Goal: Task Accomplishment & Management: Complete application form

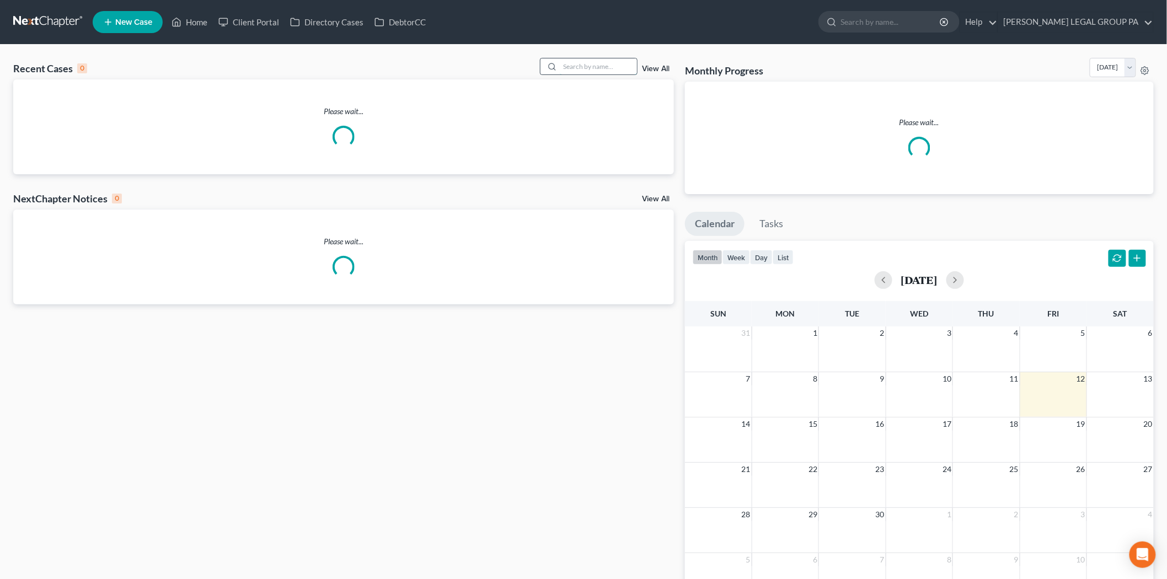
click at [630, 72] on input "search" at bounding box center [598, 66] width 77 height 16
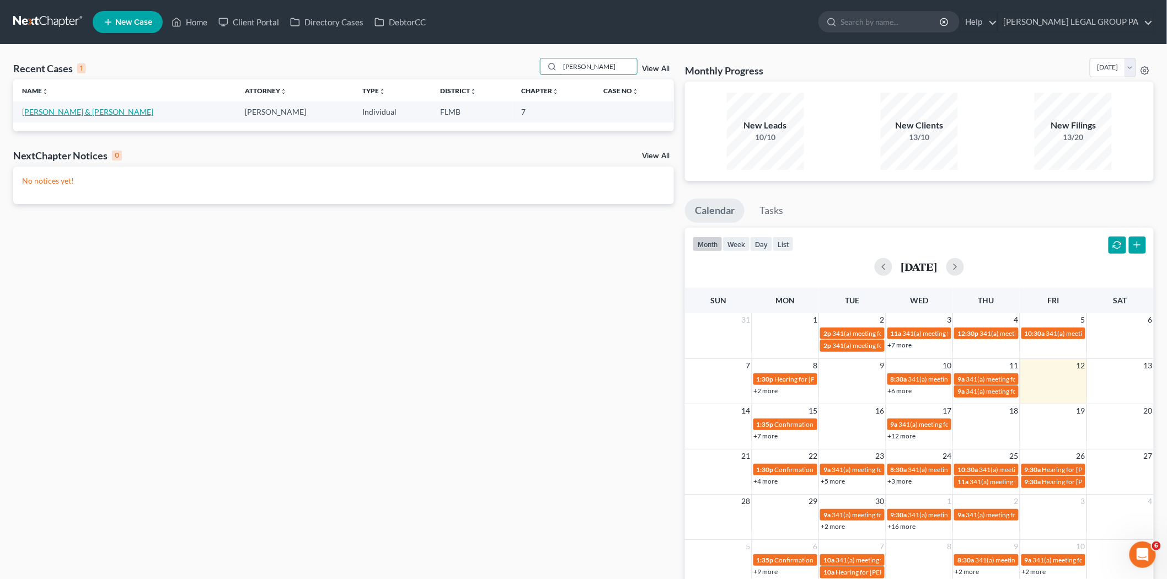
type input "[PERSON_NAME]"
click at [89, 110] on link "[PERSON_NAME] & [PERSON_NAME]" at bounding box center [87, 111] width 131 height 9
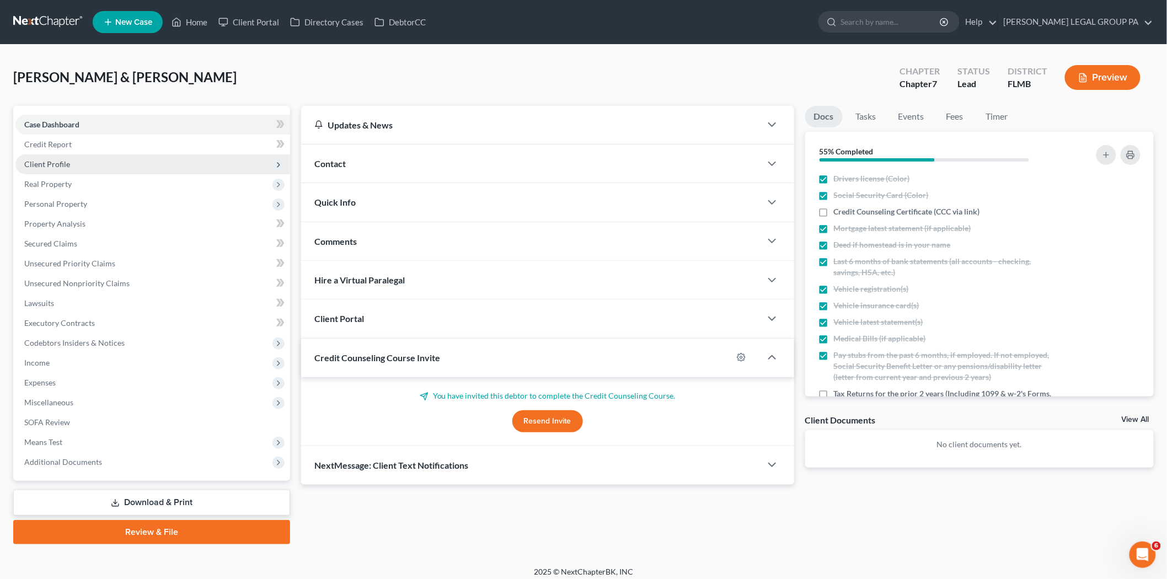
click at [50, 161] on span "Client Profile" at bounding box center [47, 163] width 46 height 9
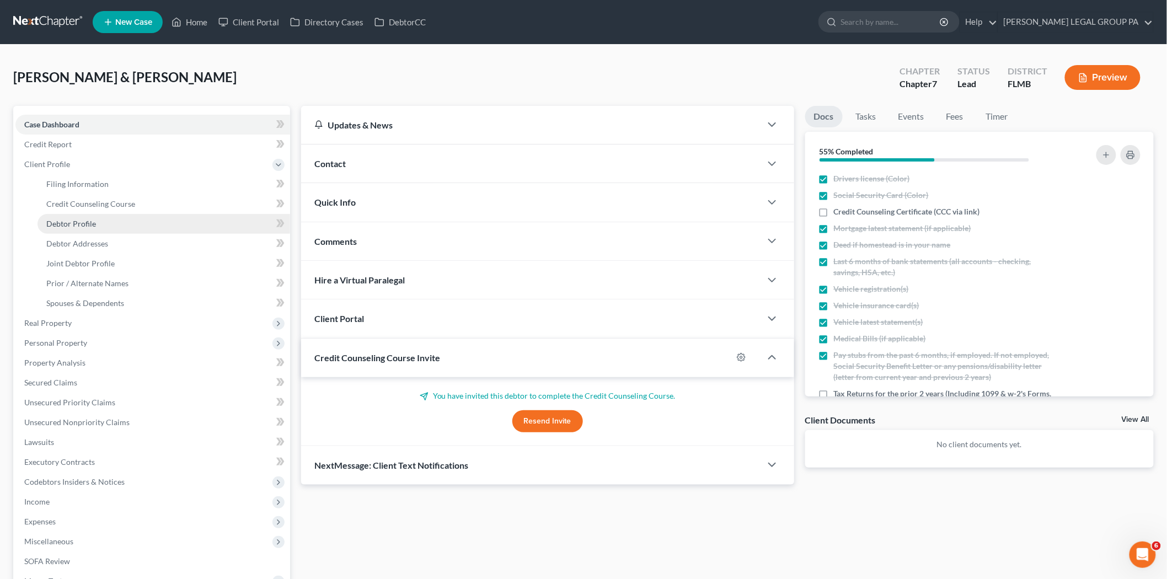
click at [81, 220] on span "Debtor Profile" at bounding box center [71, 223] width 50 height 9
select select "1"
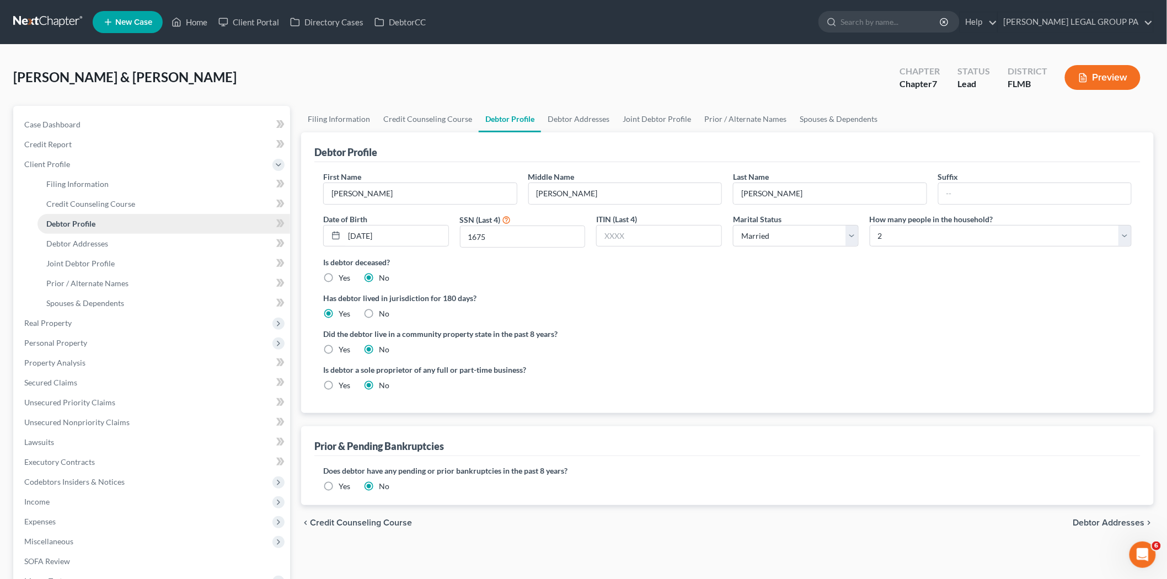
radio input "true"
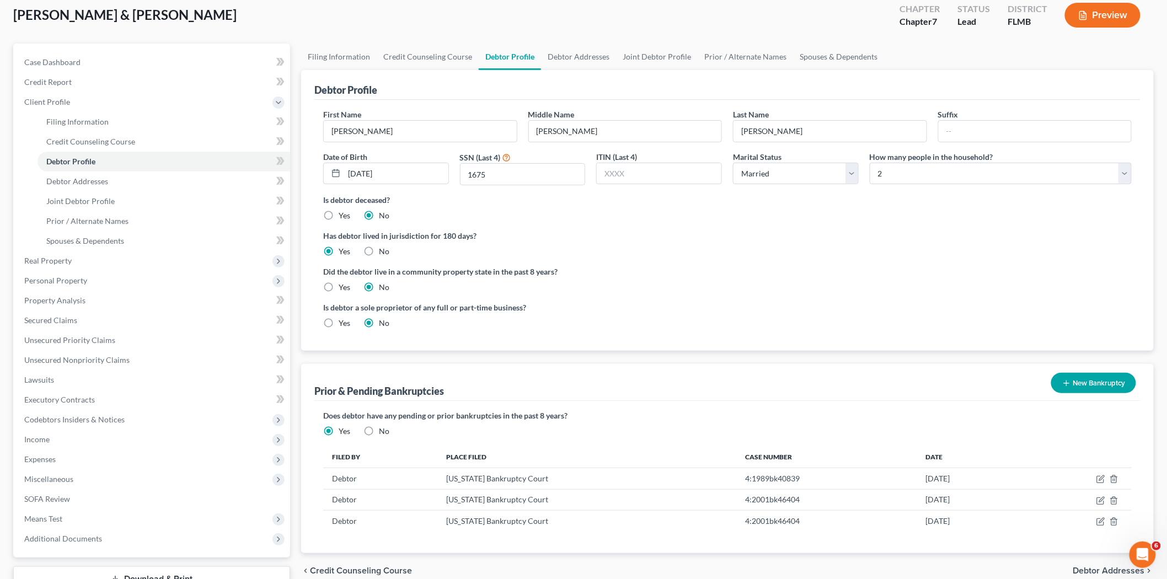
scroll to position [122, 0]
